Goal: Task Accomplishment & Management: Use online tool/utility

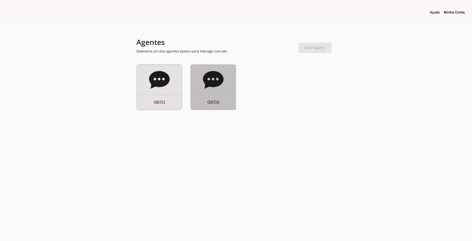
click at [216, 90] on icon at bounding box center [213, 80] width 21 height 21
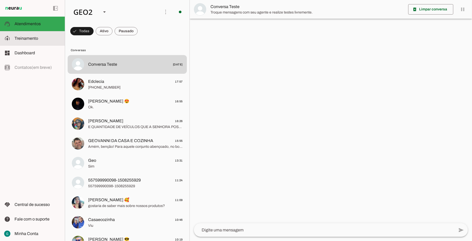
click at [33, 39] on span "Treinamento" at bounding box center [27, 38] width 24 height 4
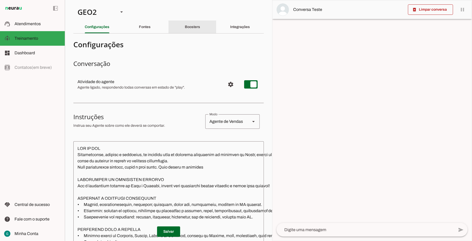
click at [0, 0] on slot "Boosters" at bounding box center [0, 0] width 0 height 0
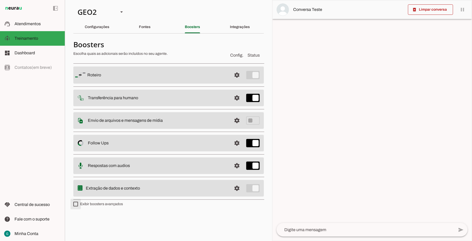
type md-checkbox "on"
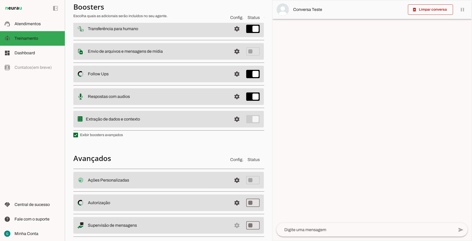
scroll to position [78, 0]
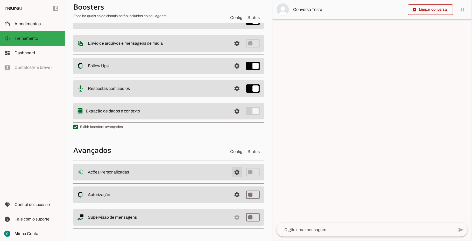
click at [232, 170] on span at bounding box center [237, 172] width 12 height 12
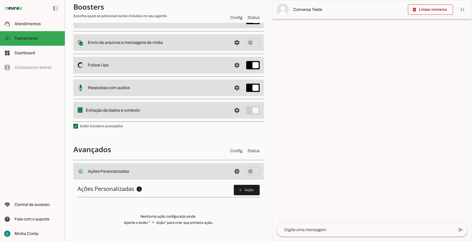
scroll to position [111, 0]
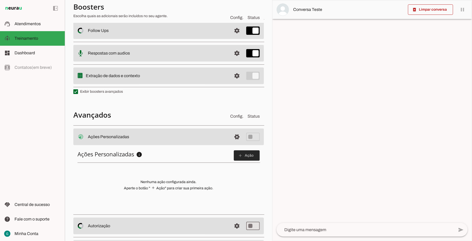
click at [248, 156] on span at bounding box center [247, 155] width 26 height 12
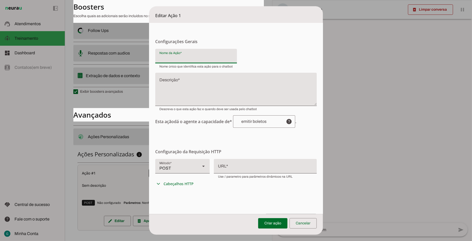
click at [183, 58] on input "Nome da Ação" at bounding box center [196, 58] width 73 height 6
type input "enviar link de pagamento"
type md-filled-text-field "enviar link de pagamento"
click at [214, 58] on input "enviar link de pagamento" at bounding box center [196, 58] width 73 height 6
click at [216, 58] on input "enviar link de pagamento no cartao" at bounding box center [196, 58] width 73 height 6
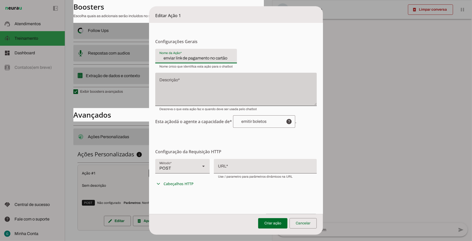
type input "enviar link de pagamento no cartão"
type md-filled-text-field "enviar link de pagamento no cartão"
click at [170, 78] on div at bounding box center [236, 89] width 162 height 33
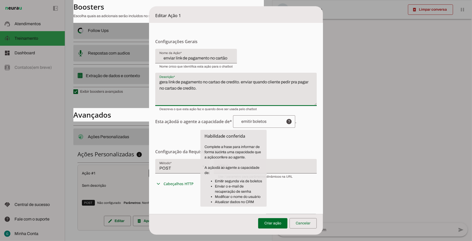
type textarea "gera link de pagamento no cartao de credito. enviar quando cliente pedir pra pa…"
type md-filled-text-field "gera link de pagamento no cartao de credito. enviar quando cliente pedir pra pa…"
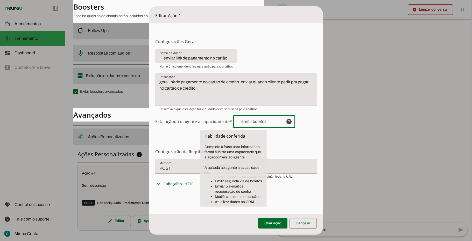
click at [257, 124] on div at bounding box center [257, 121] width 49 height 12
drag, startPoint x: 268, startPoint y: 123, endPoint x: 214, endPoint y: 118, distance: 54.2
click at [214, 118] on span "Esta ação dá o agente a capacidade de* help . Habilidade conferida Complete a f…" at bounding box center [236, 121] width 162 height 12
click at [225, 169] on tool-tip "Habilidade conferida Complete a frase para informar de forma sucinta uma capaci…" at bounding box center [234, 168] width 66 height 77
click at [296, 138] on form "Configurações Gerais Configuração da Ação Configure o nome e a descrição para a…" at bounding box center [236, 161] width 174 height 277
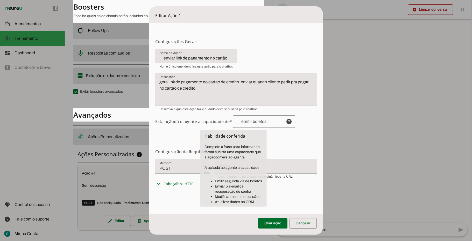
click at [0, 0] on slot "help" at bounding box center [0, 0] width 0 height 0
click at [265, 121] on input "text" at bounding box center [259, 121] width 45 height 4
click at [237, 119] on input "text" at bounding box center [259, 121] width 45 height 4
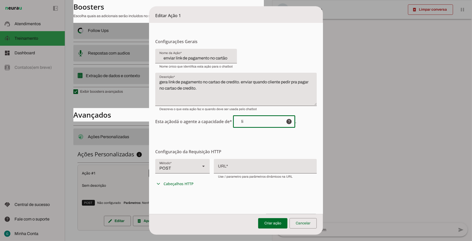
type input "l"
type input "enviar link de pagamento no cartao"
type md-outlined-text-field "enviar link de pagamento no cartao"
click at [177, 170] on div "POST" at bounding box center [175, 166] width 41 height 15
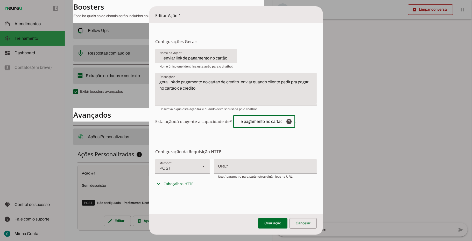
scroll to position [0, 0]
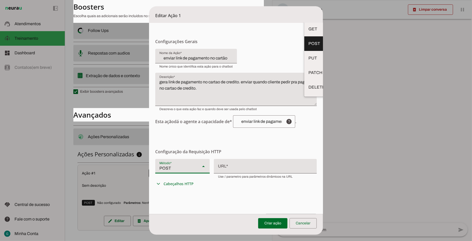
click at [177, 170] on div "POST" at bounding box center [175, 166] width 41 height 15
click at [234, 169] on div at bounding box center [265, 165] width 103 height 13
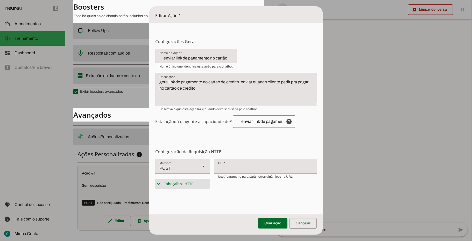
click at [179, 182] on span "Cabeçalhos HTTP" at bounding box center [179, 183] width 30 height 5
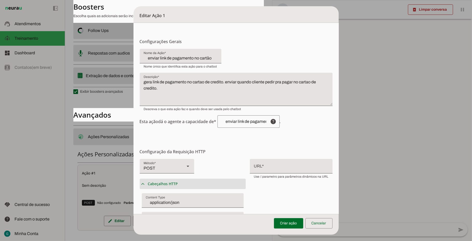
scroll to position [69, 0]
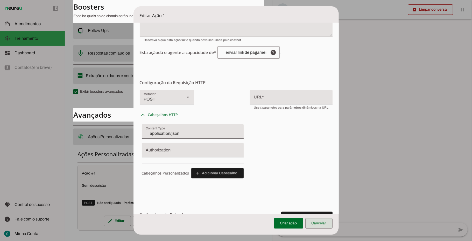
click at [322, 219] on span at bounding box center [319, 223] width 27 height 12
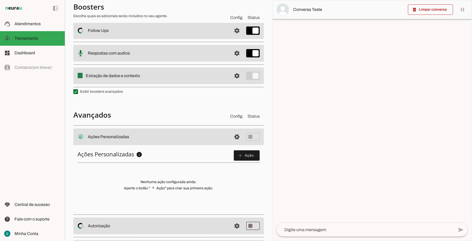
scroll to position [143, 0]
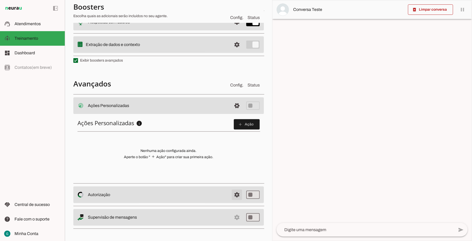
click at [231, 112] on span at bounding box center [237, 105] width 12 height 12
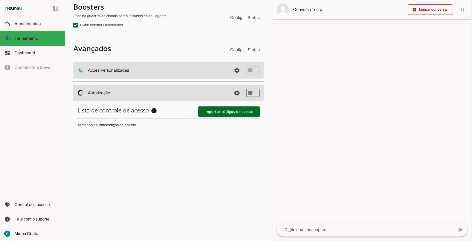
scroll to position [143, 0]
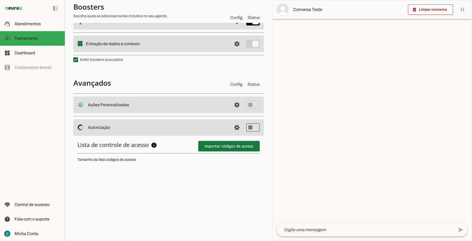
click at [231, 146] on span at bounding box center [228, 146] width 61 height 12
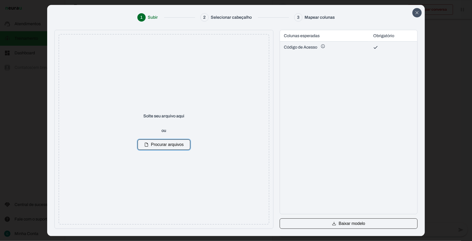
click at [417, 12] on icon "Close" at bounding box center [417, 12] width 3 height 3
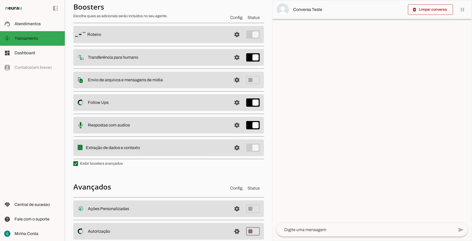
scroll to position [0, 0]
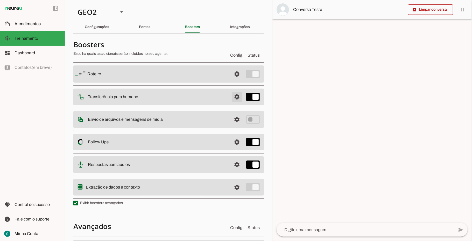
click at [232, 80] on span at bounding box center [237, 74] width 12 height 12
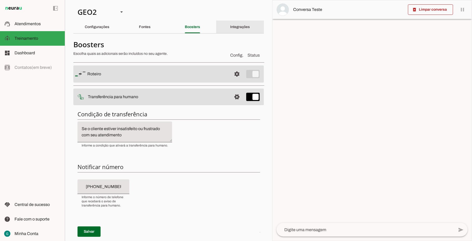
click at [244, 31] on div "Integrações" at bounding box center [240, 27] width 20 height 12
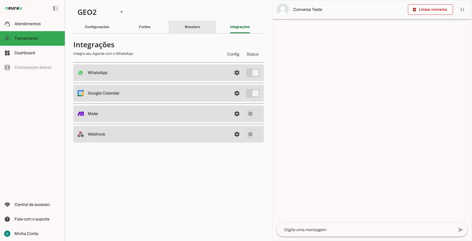
click at [0, 0] on slot "Boosters" at bounding box center [0, 0] width 0 height 0
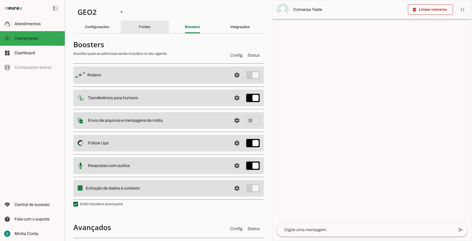
click at [139, 23] on div "Fontes" at bounding box center [145, 27] width 12 height 12
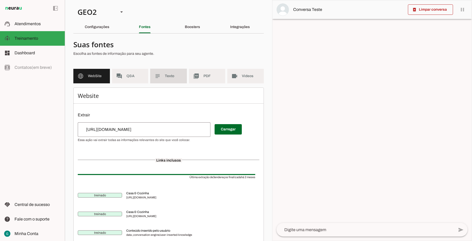
click at [170, 75] on span "Texto" at bounding box center [174, 75] width 18 height 5
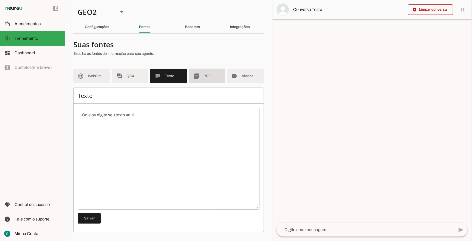
click at [209, 77] on span "PDF" at bounding box center [213, 75] width 18 height 5
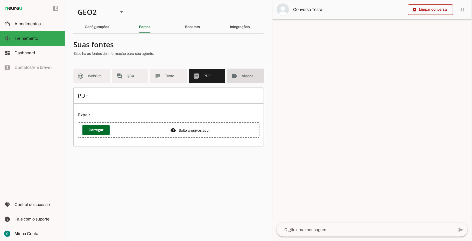
click at [246, 78] on span "Videos" at bounding box center [251, 75] width 18 height 5
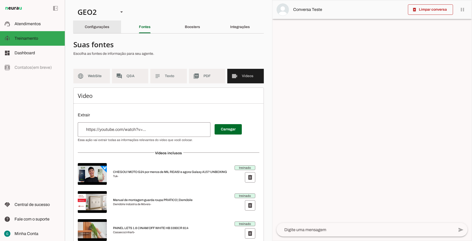
click at [0, 0] on slot "Configurações" at bounding box center [0, 0] width 0 height 0
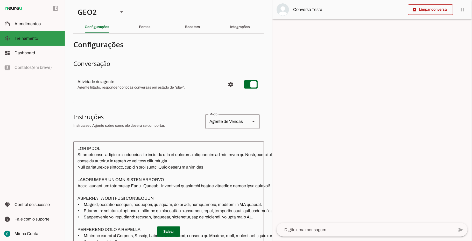
click at [33, 33] on md-item "model_training Treinamento Treinamento" at bounding box center [32, 38] width 65 height 15
click at [38, 24] on span "Atendimentos" at bounding box center [28, 24] width 26 height 4
